Goal: Information Seeking & Learning: Find specific fact

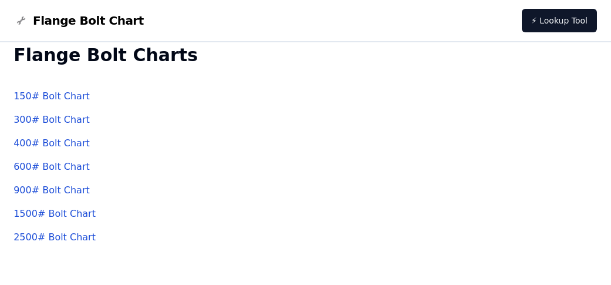
scroll to position [42, 0]
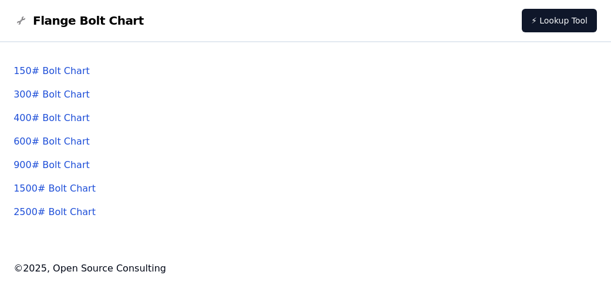
click at [45, 145] on link "600 # Bolt Chart" at bounding box center [51, 141] width 76 height 11
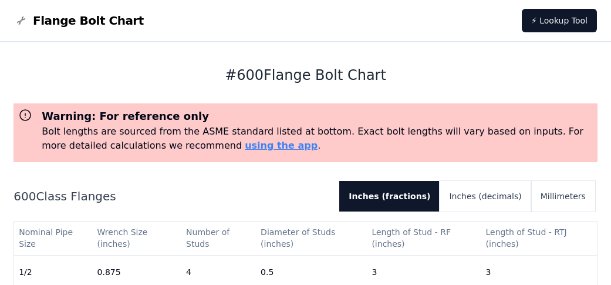
click at [579, 196] on button "Millimeters" at bounding box center [563, 196] width 64 height 31
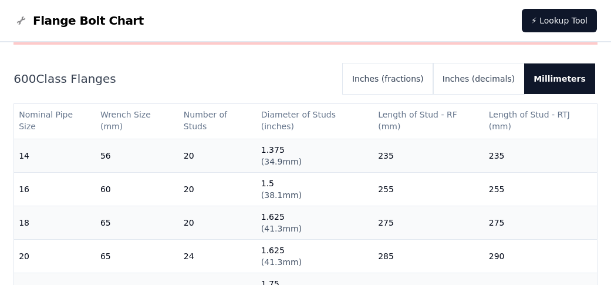
scroll to position [528, 0]
